Goal: Task Accomplishment & Management: Manage account settings

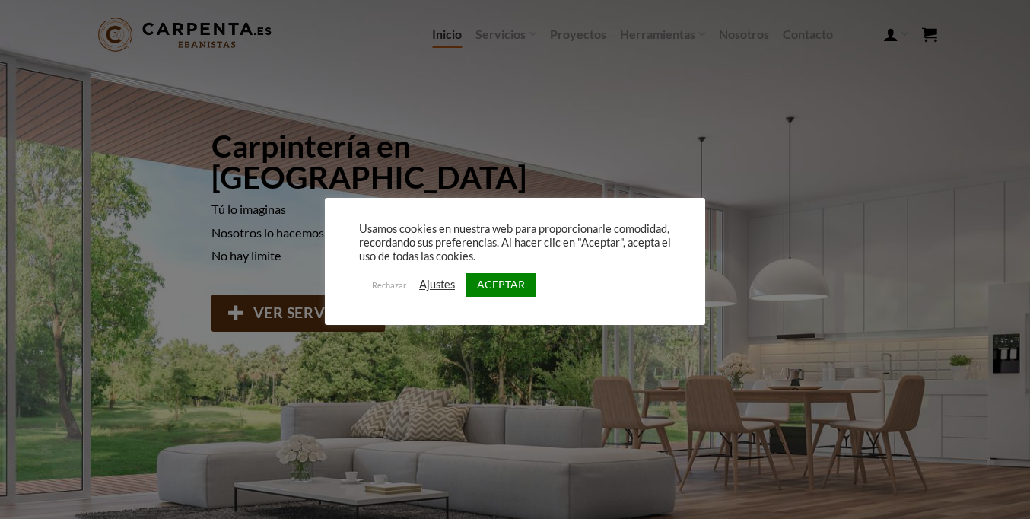
click at [389, 284] on link "Rechazar" at bounding box center [389, 285] width 52 height 22
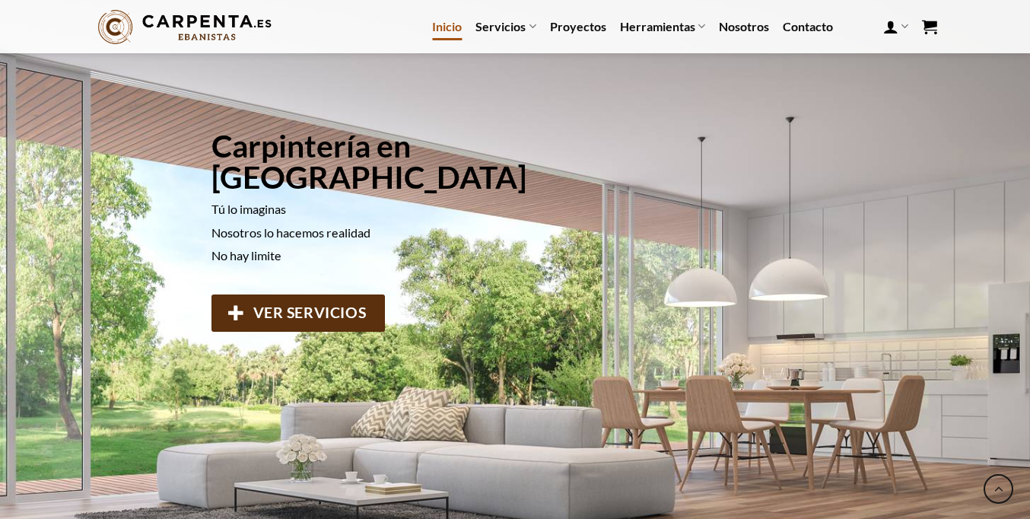
scroll to position [1420, 0]
